Goal: Task Accomplishment & Management: Use online tool/utility

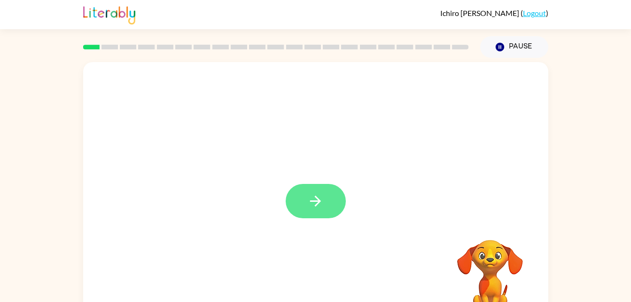
click at [308, 192] on button "button" at bounding box center [316, 201] width 60 height 34
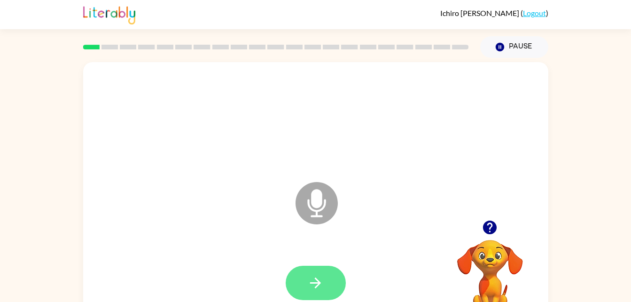
click at [319, 269] on button "button" at bounding box center [316, 283] width 60 height 34
click at [314, 274] on button "button" at bounding box center [316, 283] width 60 height 34
click at [321, 283] on icon "button" at bounding box center [315, 282] width 11 height 11
click at [313, 279] on icon "button" at bounding box center [315, 283] width 16 height 16
click at [306, 276] on button "button" at bounding box center [316, 283] width 60 height 34
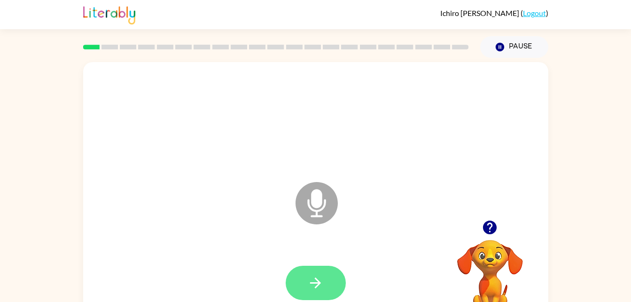
click at [327, 273] on button "button" at bounding box center [316, 283] width 60 height 34
click at [322, 283] on icon "button" at bounding box center [315, 283] width 16 height 16
click at [310, 266] on button "button" at bounding box center [316, 283] width 60 height 34
click at [325, 286] on button "button" at bounding box center [316, 283] width 60 height 34
click at [324, 279] on button "button" at bounding box center [316, 283] width 60 height 34
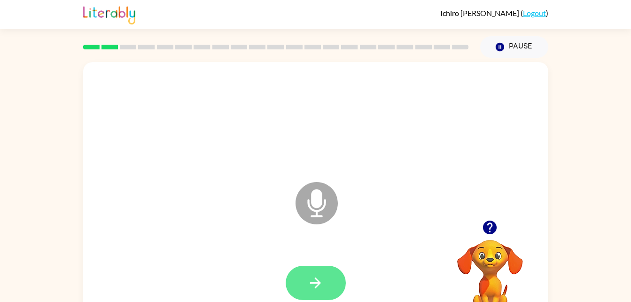
click at [325, 282] on button "button" at bounding box center [316, 283] width 60 height 34
click at [321, 267] on button "button" at bounding box center [316, 283] width 60 height 34
click at [326, 285] on button "button" at bounding box center [316, 283] width 60 height 34
click at [319, 288] on icon "button" at bounding box center [315, 283] width 16 height 16
click at [302, 272] on button "button" at bounding box center [316, 283] width 60 height 34
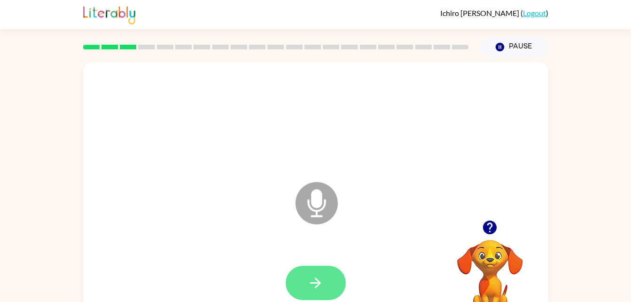
click at [312, 271] on button "button" at bounding box center [316, 283] width 60 height 34
click at [311, 288] on icon "button" at bounding box center [315, 283] width 16 height 16
click at [316, 289] on icon "button" at bounding box center [315, 283] width 16 height 16
click at [318, 289] on icon "button" at bounding box center [315, 283] width 16 height 16
click at [326, 279] on button "button" at bounding box center [316, 283] width 60 height 34
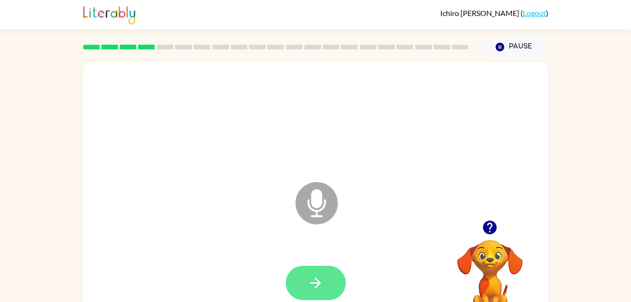
click at [330, 283] on button "button" at bounding box center [316, 283] width 60 height 34
click at [315, 271] on button "button" at bounding box center [316, 283] width 60 height 34
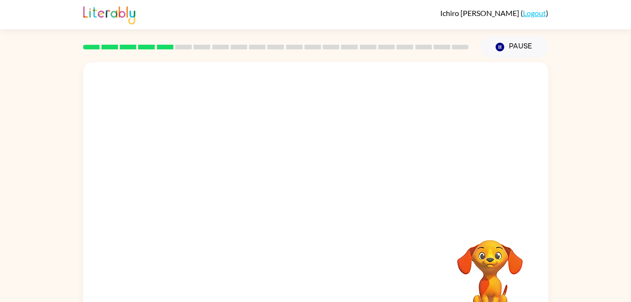
click at [472, 132] on div at bounding box center [315, 141] width 465 height 158
click at [486, 259] on video "Your browser must support playing .mp4 files to use Literably. Please try using…" at bounding box center [490, 272] width 94 height 94
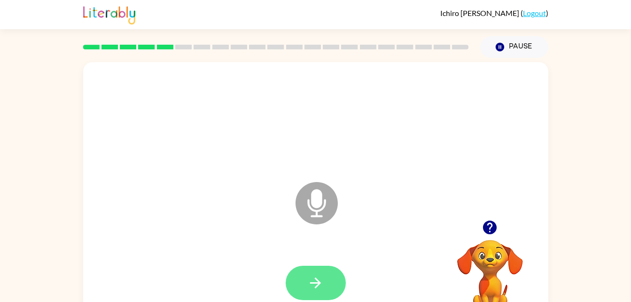
click at [323, 281] on icon "button" at bounding box center [315, 283] width 16 height 16
click at [304, 278] on button "button" at bounding box center [316, 283] width 60 height 34
click at [319, 278] on icon "button" at bounding box center [315, 283] width 16 height 16
click at [307, 283] on icon "button" at bounding box center [315, 283] width 16 height 16
click at [305, 274] on button "button" at bounding box center [316, 283] width 60 height 34
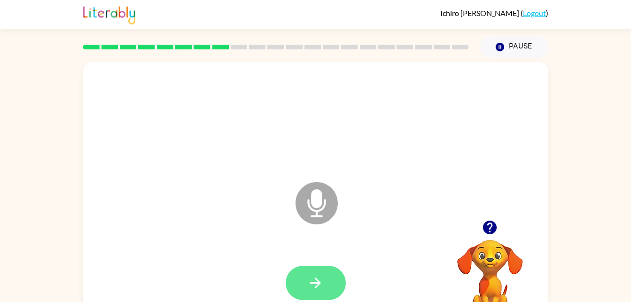
click at [323, 290] on icon "button" at bounding box center [315, 283] width 16 height 16
click at [312, 280] on icon "button" at bounding box center [315, 283] width 16 height 16
click at [307, 278] on button "button" at bounding box center [316, 283] width 60 height 34
click at [322, 274] on button "button" at bounding box center [316, 283] width 60 height 34
click at [316, 280] on icon "button" at bounding box center [315, 283] width 16 height 16
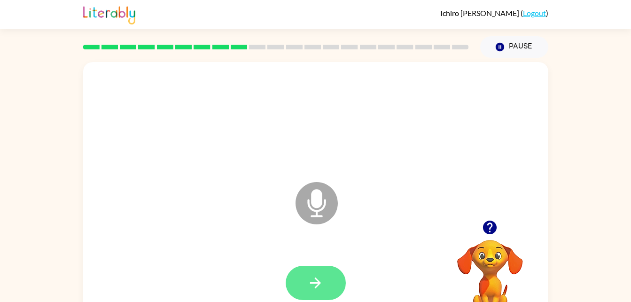
click at [321, 290] on icon "button" at bounding box center [315, 283] width 16 height 16
click at [332, 285] on button "button" at bounding box center [316, 283] width 60 height 34
click at [323, 275] on icon "button" at bounding box center [315, 283] width 16 height 16
click at [319, 280] on icon "button" at bounding box center [315, 283] width 16 height 16
click at [328, 275] on button "button" at bounding box center [316, 283] width 60 height 34
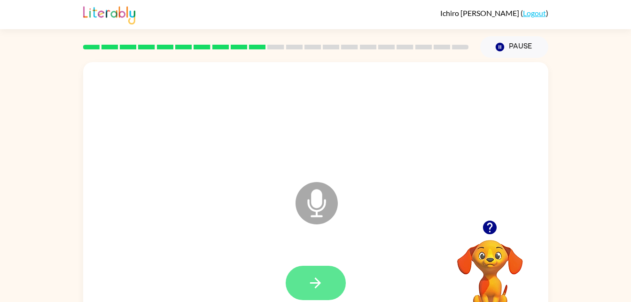
click at [322, 281] on icon "button" at bounding box center [315, 283] width 16 height 16
click at [307, 284] on icon "button" at bounding box center [315, 283] width 16 height 16
click at [319, 276] on icon "button" at bounding box center [315, 283] width 16 height 16
click at [318, 268] on button "button" at bounding box center [316, 283] width 60 height 34
click at [317, 279] on icon "button" at bounding box center [315, 282] width 11 height 11
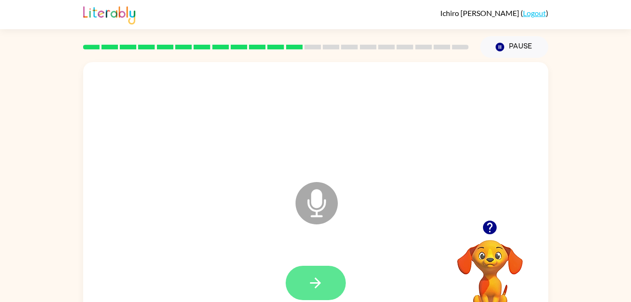
click at [326, 278] on button "button" at bounding box center [316, 283] width 60 height 34
click at [317, 282] on icon "button" at bounding box center [315, 282] width 11 height 11
click at [331, 271] on button "button" at bounding box center [316, 283] width 60 height 34
click at [329, 277] on button "button" at bounding box center [316, 283] width 60 height 34
click at [317, 277] on icon "button" at bounding box center [315, 283] width 16 height 16
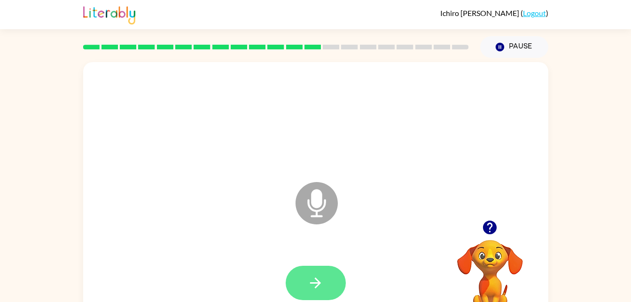
click at [299, 277] on button "button" at bounding box center [316, 283] width 60 height 34
click at [327, 285] on button "button" at bounding box center [316, 283] width 60 height 34
click at [326, 276] on button "button" at bounding box center [316, 283] width 60 height 34
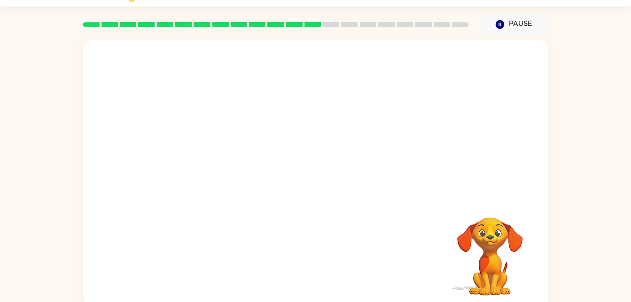
scroll to position [29, 0]
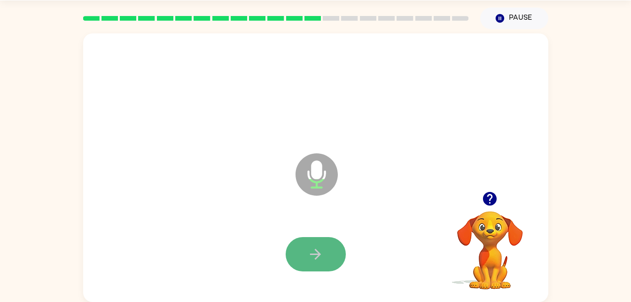
click at [304, 250] on button "button" at bounding box center [316, 254] width 60 height 34
click at [313, 253] on icon "button" at bounding box center [315, 254] width 16 height 16
click at [328, 251] on button "button" at bounding box center [316, 254] width 60 height 34
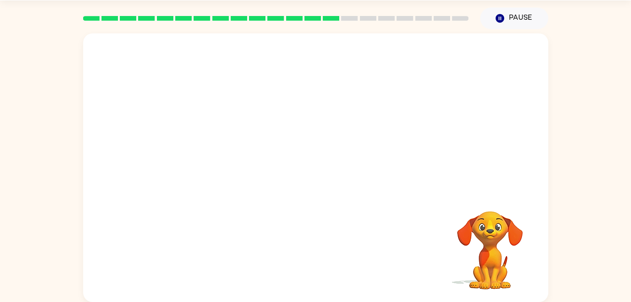
drag, startPoint x: 328, startPoint y: 251, endPoint x: 273, endPoint y: 250, distance: 54.5
click at [273, 250] on div at bounding box center [316, 254] width 447 height 77
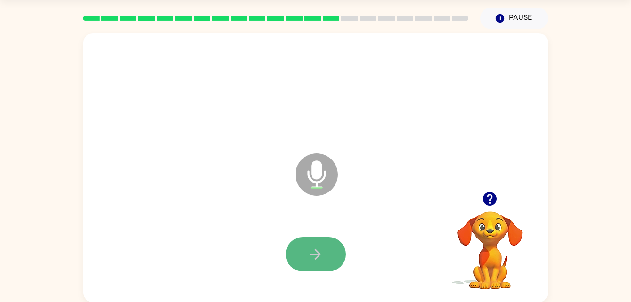
click at [301, 244] on button "button" at bounding box center [316, 254] width 60 height 34
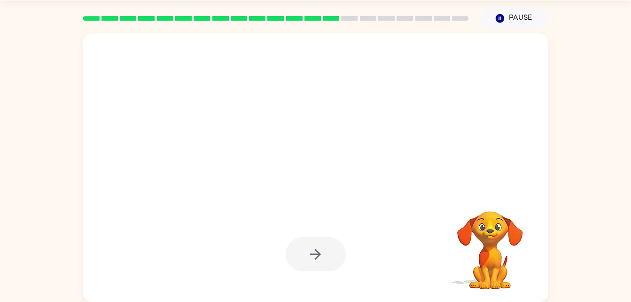
drag, startPoint x: 301, startPoint y: 244, endPoint x: 302, endPoint y: 249, distance: 4.7
click at [302, 249] on div at bounding box center [316, 254] width 60 height 34
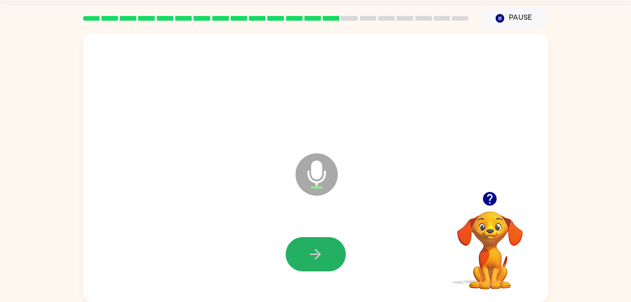
click at [320, 247] on icon "button" at bounding box center [315, 254] width 16 height 16
click at [330, 250] on button "button" at bounding box center [316, 254] width 60 height 34
drag, startPoint x: 328, startPoint y: 250, endPoint x: 303, endPoint y: 245, distance: 25.9
click at [303, 245] on button "button" at bounding box center [316, 254] width 60 height 34
click at [316, 255] on icon "button" at bounding box center [315, 254] width 16 height 16
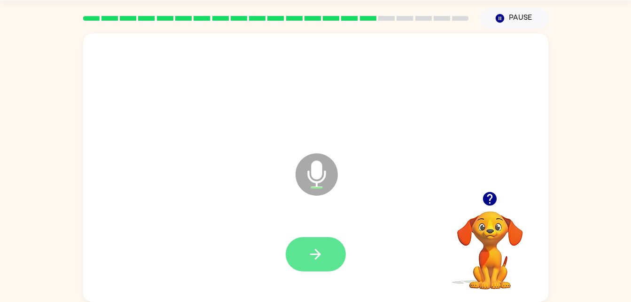
click at [322, 262] on icon "button" at bounding box center [315, 254] width 16 height 16
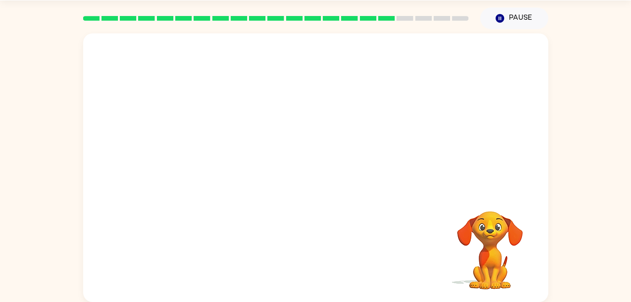
click at [323, 164] on div at bounding box center [293, 151] width 401 height 34
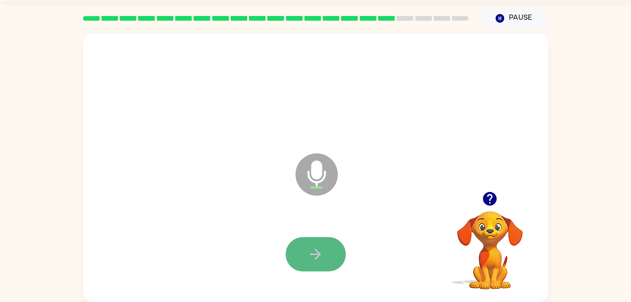
click at [335, 243] on button "button" at bounding box center [316, 254] width 60 height 34
click at [331, 251] on button "button" at bounding box center [316, 254] width 60 height 34
click at [333, 251] on button "button" at bounding box center [316, 254] width 60 height 34
drag, startPoint x: 333, startPoint y: 251, endPoint x: 323, endPoint y: 250, distance: 10.4
click at [323, 250] on icon "button" at bounding box center [315, 254] width 16 height 16
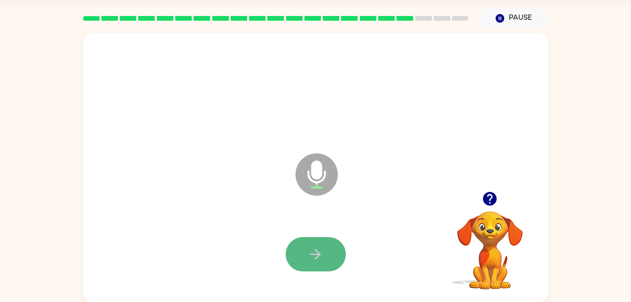
click at [323, 250] on icon "button" at bounding box center [315, 254] width 16 height 16
click at [323, 252] on icon "button" at bounding box center [315, 254] width 16 height 16
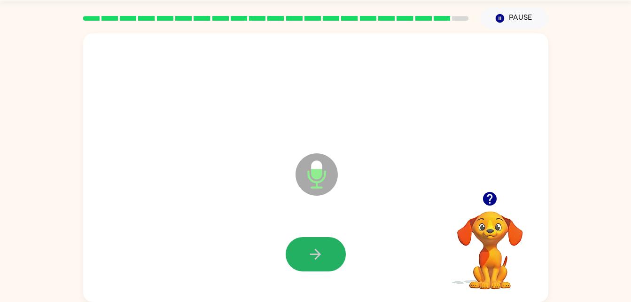
click at [323, 252] on icon "button" at bounding box center [315, 254] width 16 height 16
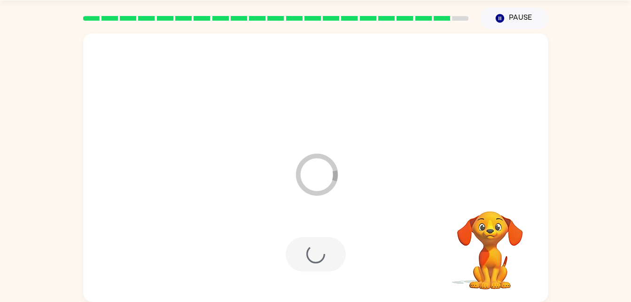
scroll to position [12, 0]
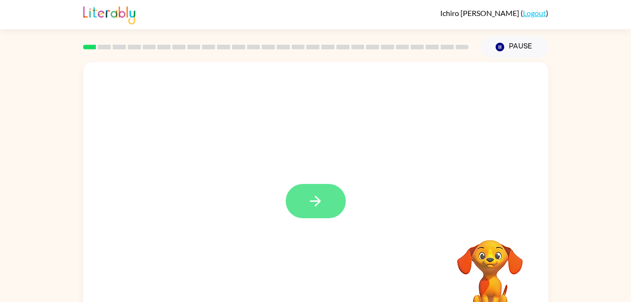
click at [316, 208] on icon "button" at bounding box center [315, 201] width 16 height 16
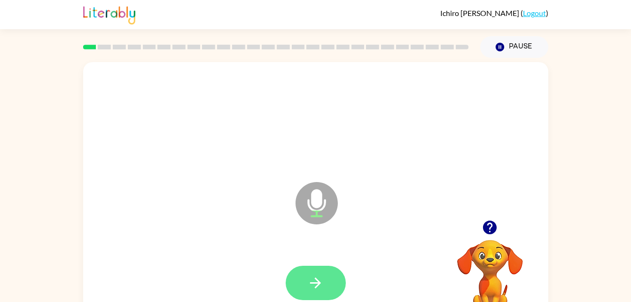
click at [326, 283] on button "button" at bounding box center [316, 283] width 60 height 34
click at [312, 272] on button "button" at bounding box center [316, 283] width 60 height 34
click at [322, 279] on icon "button" at bounding box center [315, 283] width 16 height 16
click at [316, 269] on button "button" at bounding box center [316, 283] width 60 height 34
click at [305, 283] on button "button" at bounding box center [316, 283] width 60 height 34
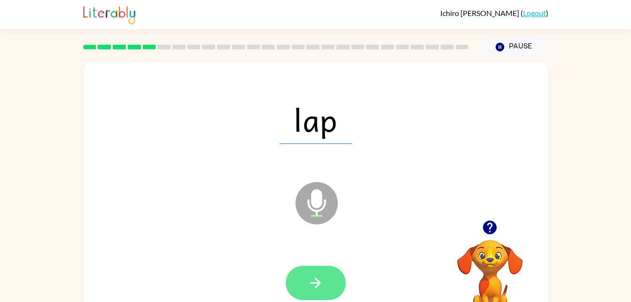
click at [299, 279] on button "button" at bounding box center [316, 283] width 60 height 34
click at [310, 275] on icon "button" at bounding box center [315, 283] width 16 height 16
click at [322, 287] on icon "button" at bounding box center [315, 283] width 16 height 16
click at [320, 279] on icon "button" at bounding box center [315, 283] width 16 height 16
click at [314, 279] on icon "button" at bounding box center [315, 283] width 16 height 16
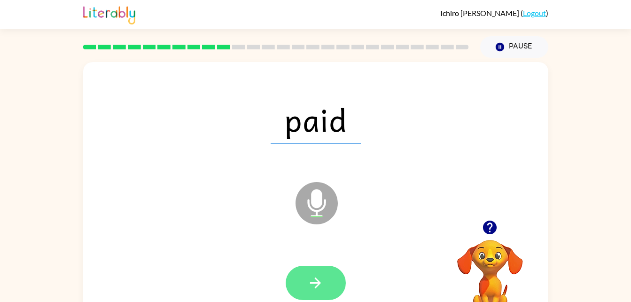
click at [297, 285] on button "button" at bounding box center [316, 283] width 60 height 34
click at [301, 278] on button "button" at bounding box center [316, 283] width 60 height 34
click at [321, 279] on icon "button" at bounding box center [315, 283] width 16 height 16
click at [314, 284] on icon "button" at bounding box center [315, 283] width 16 height 16
click at [312, 281] on icon "button" at bounding box center [315, 283] width 16 height 16
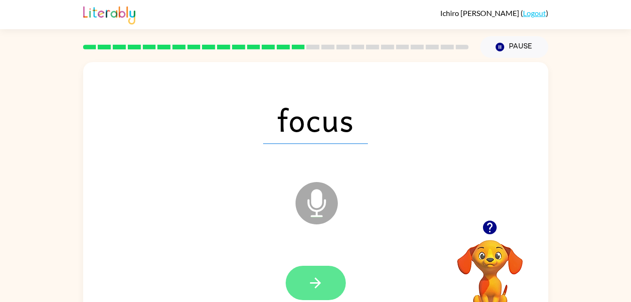
click at [325, 284] on button "button" at bounding box center [316, 283] width 60 height 34
click at [318, 276] on icon "button" at bounding box center [315, 283] width 16 height 16
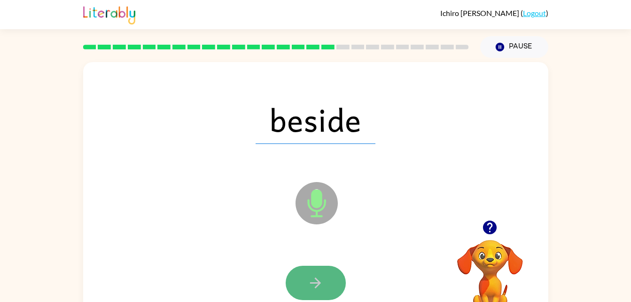
click at [319, 280] on icon "button" at bounding box center [315, 283] width 16 height 16
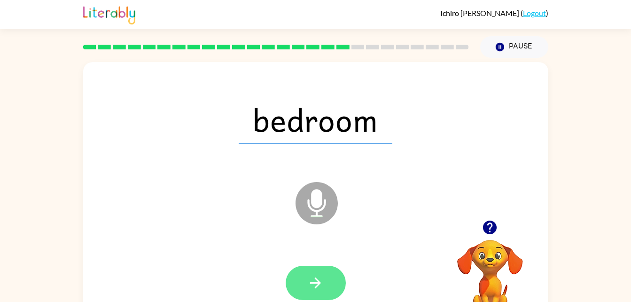
click at [319, 268] on button "button" at bounding box center [316, 283] width 60 height 34
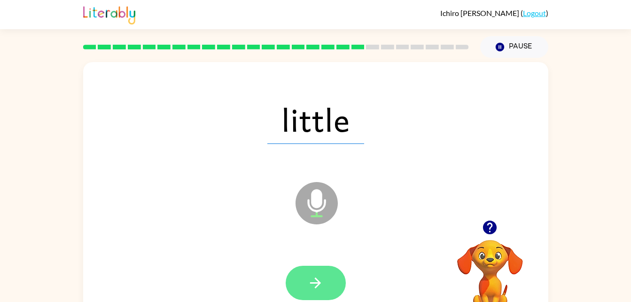
click at [316, 294] on button "button" at bounding box center [316, 283] width 60 height 34
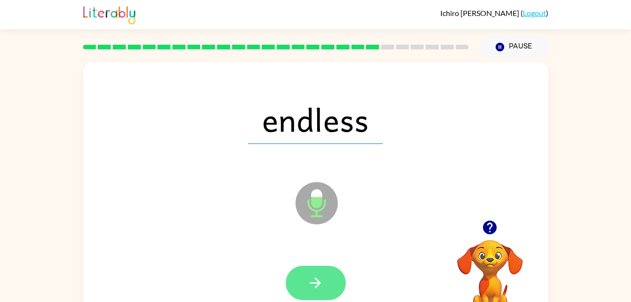
click at [308, 269] on button "button" at bounding box center [316, 283] width 60 height 34
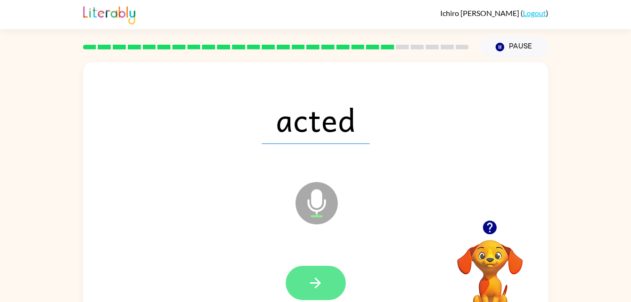
click at [317, 285] on icon "button" at bounding box center [315, 283] width 16 height 16
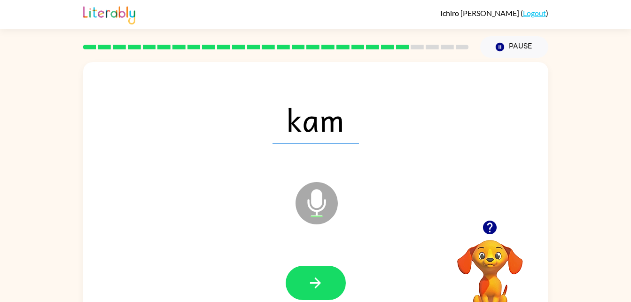
click at [287, 261] on div at bounding box center [316, 282] width 447 height 77
click at [326, 287] on button "button" at bounding box center [316, 283] width 60 height 34
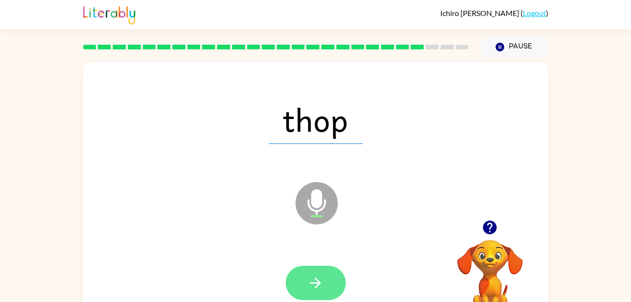
click at [309, 275] on icon "button" at bounding box center [315, 283] width 16 height 16
click at [311, 276] on icon "button" at bounding box center [315, 283] width 16 height 16
click at [308, 283] on icon "button" at bounding box center [315, 283] width 16 height 16
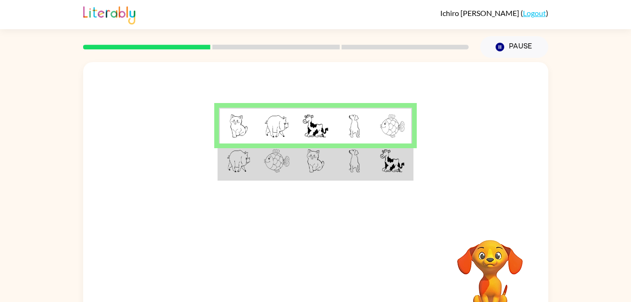
click at [290, 139] on td at bounding box center [277, 126] width 39 height 36
click at [485, 263] on video "Your browser must support playing .mp4 files to use Literably. Please try using…" at bounding box center [490, 272] width 94 height 94
click at [376, 129] on td at bounding box center [393, 126] width 39 height 36
click at [312, 242] on div "Your browser must support playing .mp4 files to use Literably. Please try using…" at bounding box center [315, 278] width 465 height 106
click at [471, 277] on video "Your browser must support playing .mp4 files to use Literably. Please try using…" at bounding box center [490, 272] width 94 height 94
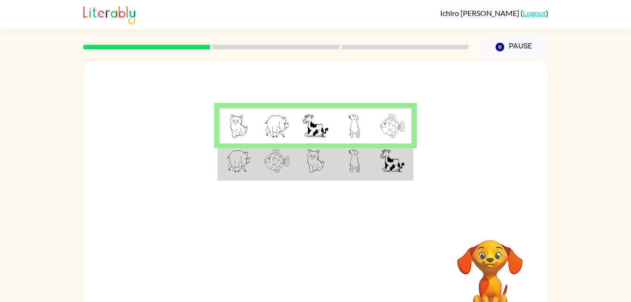
click at [481, 271] on video "Your browser must support playing .mp4 files to use Literably. Please try using…" at bounding box center [490, 272] width 94 height 94
click at [337, 124] on td at bounding box center [354, 126] width 39 height 36
click at [350, 163] on img at bounding box center [354, 161] width 11 height 24
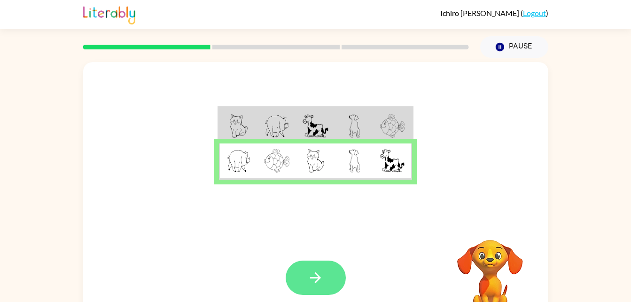
click at [320, 271] on icon "button" at bounding box center [315, 277] width 16 height 16
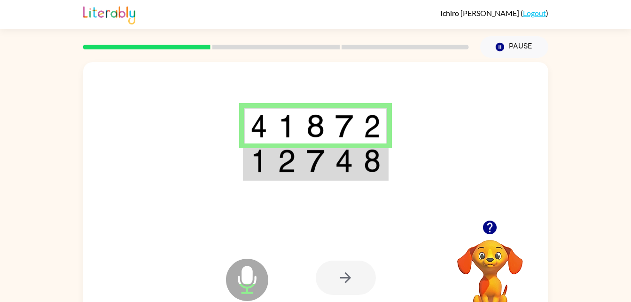
click at [331, 132] on td at bounding box center [344, 126] width 29 height 36
click at [346, 270] on div at bounding box center [346, 277] width 60 height 34
click at [339, 172] on img at bounding box center [344, 161] width 18 height 24
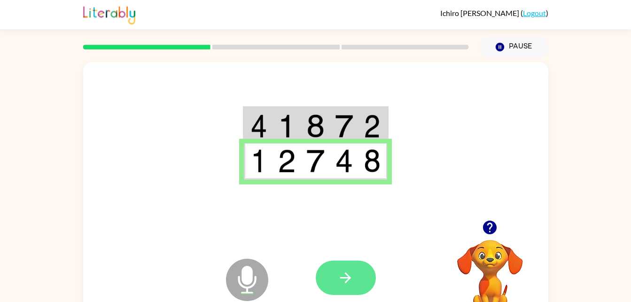
click at [333, 262] on button "button" at bounding box center [346, 277] width 60 height 34
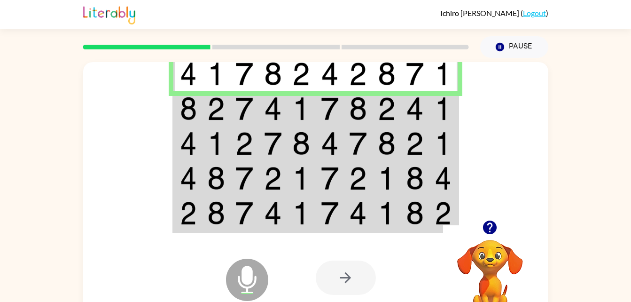
click at [364, 113] on img at bounding box center [358, 109] width 18 height 24
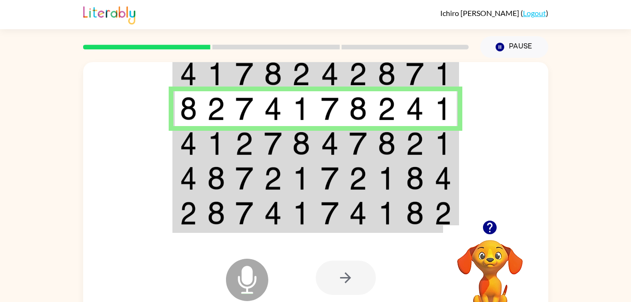
click at [344, 282] on div at bounding box center [346, 277] width 60 height 34
click at [347, 131] on td at bounding box center [358, 143] width 29 height 35
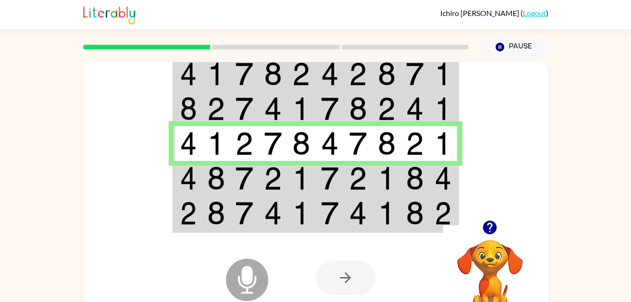
click at [368, 178] on td at bounding box center [358, 178] width 29 height 35
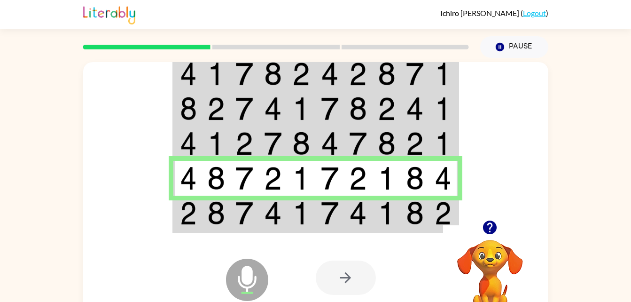
click at [393, 218] on img at bounding box center [387, 213] width 18 height 24
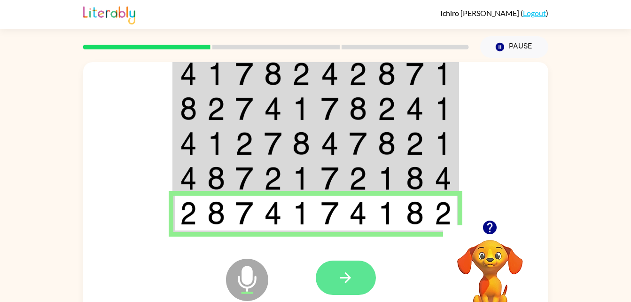
click at [353, 278] on icon "button" at bounding box center [346, 277] width 16 height 16
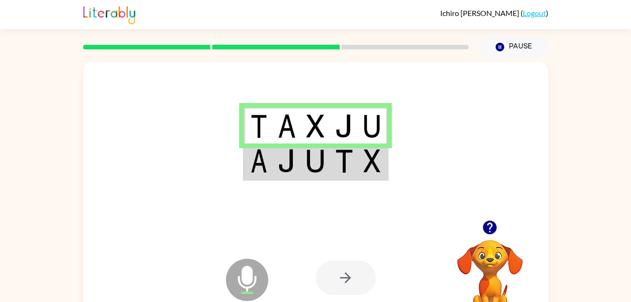
click at [291, 161] on img at bounding box center [287, 161] width 18 height 24
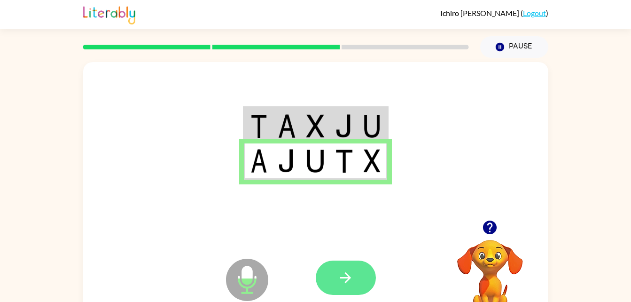
click at [333, 281] on button "button" at bounding box center [346, 277] width 60 height 34
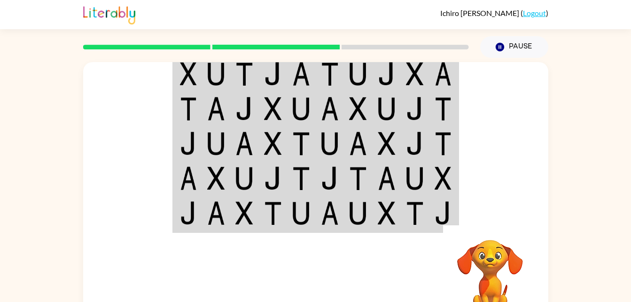
click at [435, 70] on img at bounding box center [443, 74] width 17 height 24
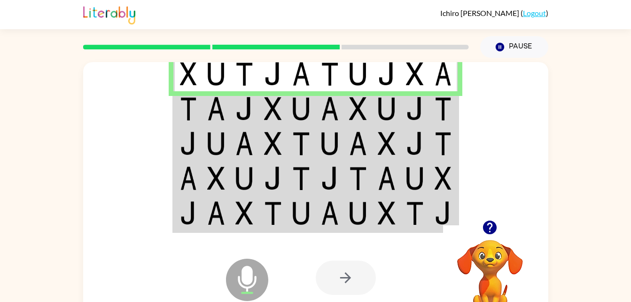
click at [456, 119] on td at bounding box center [444, 108] width 29 height 35
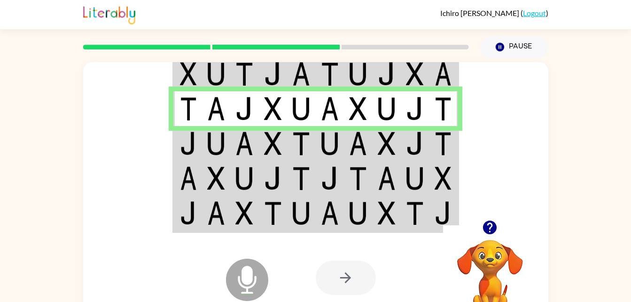
click at [351, 280] on div at bounding box center [346, 277] width 60 height 34
click at [332, 149] on img at bounding box center [330, 144] width 18 height 24
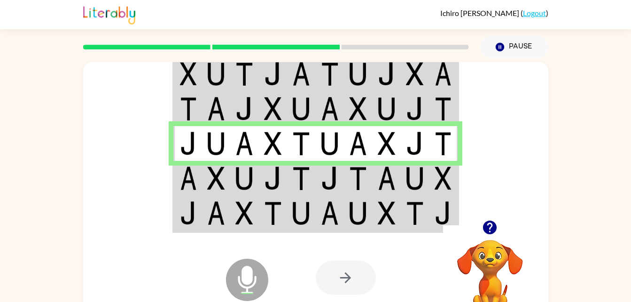
click at [322, 232] on div at bounding box center [385, 278] width 139 height 106
click at [310, 216] on img at bounding box center [301, 213] width 18 height 24
click at [309, 184] on img at bounding box center [301, 178] width 18 height 24
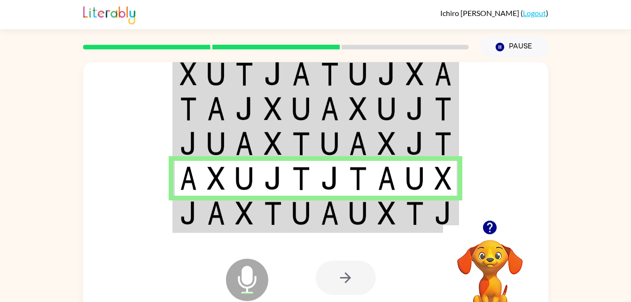
click at [307, 223] on img at bounding box center [301, 213] width 18 height 24
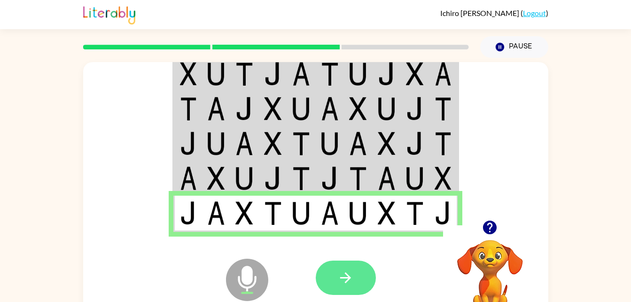
click at [355, 288] on button "button" at bounding box center [346, 277] width 60 height 34
